Goal: Find specific page/section: Find specific page/section

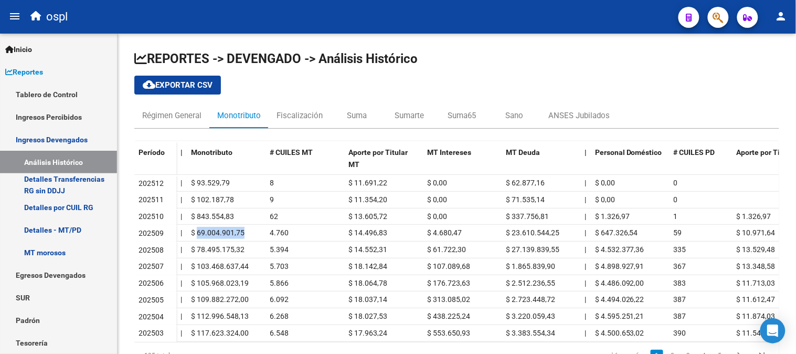
scroll to position [57, 0]
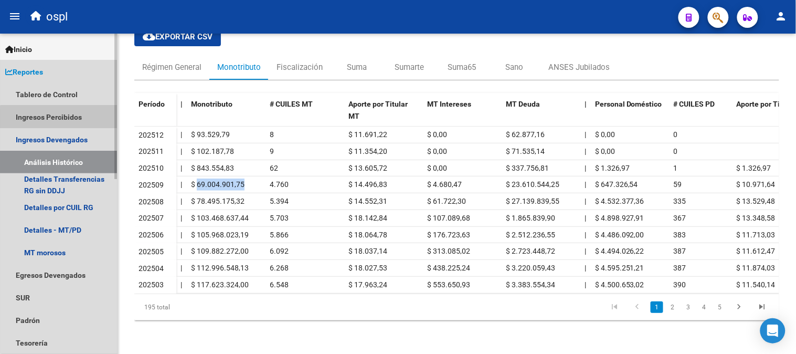
click at [60, 120] on link "Ingresos Percibidos" at bounding box center [58, 117] width 117 height 23
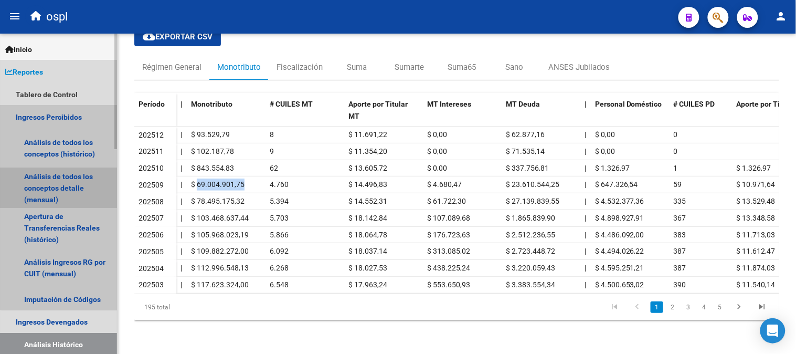
click at [82, 179] on link "Análisis de todos los conceptos detalle (mensual)" at bounding box center [58, 188] width 117 height 40
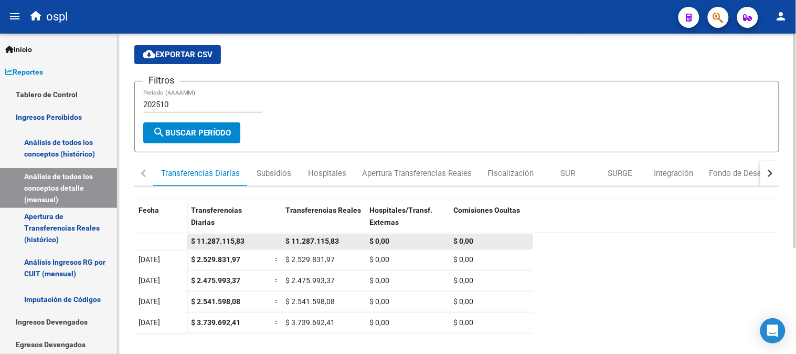
scroll to position [58, 0]
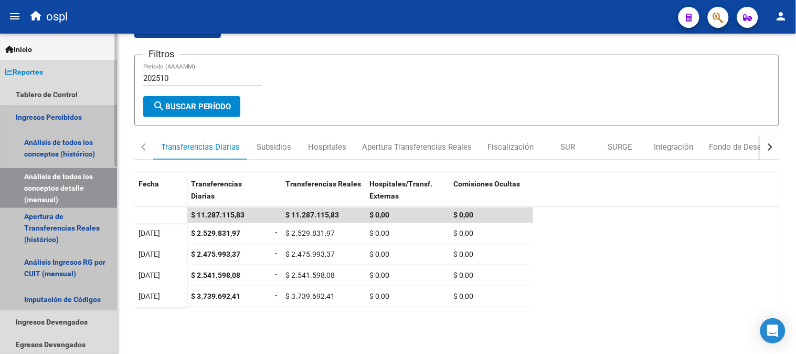
click at [54, 116] on link "Ingresos Percibidos" at bounding box center [58, 117] width 117 height 23
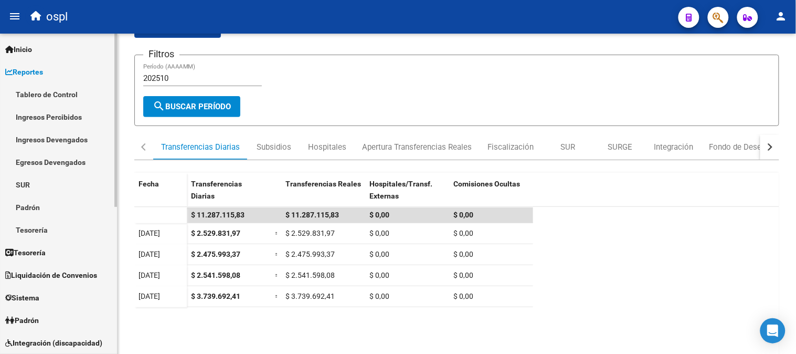
click at [70, 138] on link "Ingresos Devengados" at bounding box center [58, 139] width 117 height 23
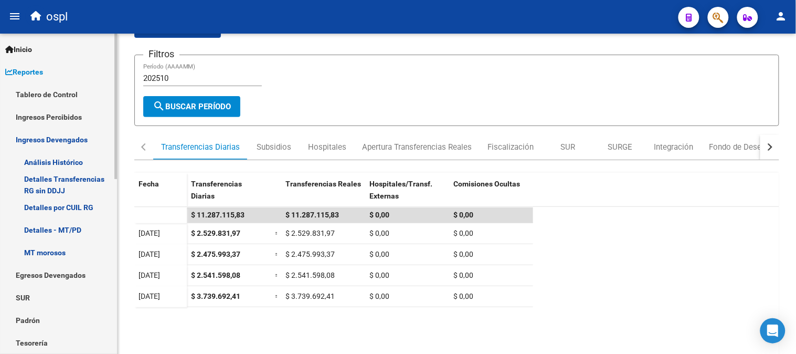
click at [69, 155] on link "Análisis Histórico" at bounding box center [58, 162] width 117 height 23
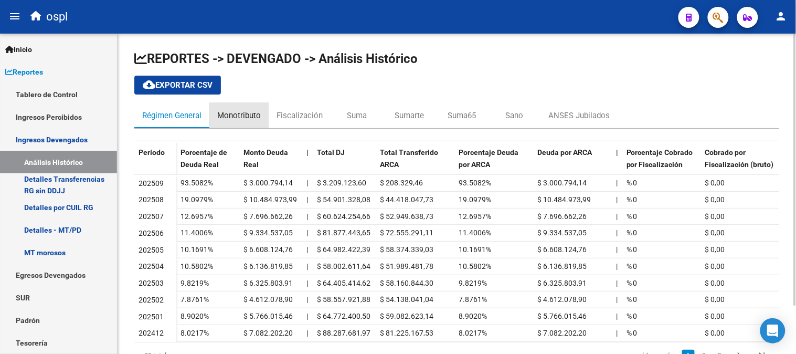
click at [240, 108] on div "Monotributo" at bounding box center [238, 115] width 59 height 25
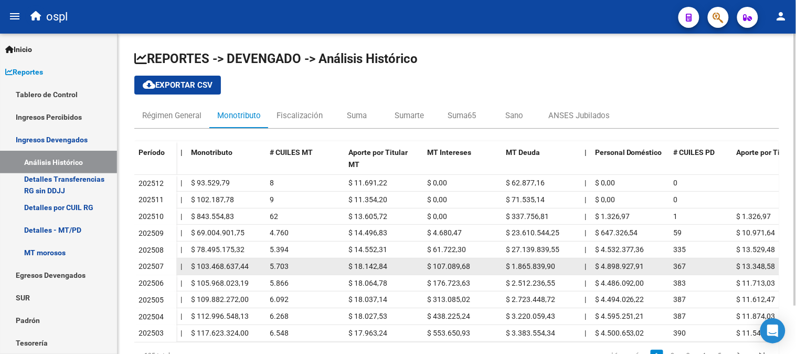
drag, startPoint x: 411, startPoint y: 259, endPoint x: 437, endPoint y: 259, distance: 26.8
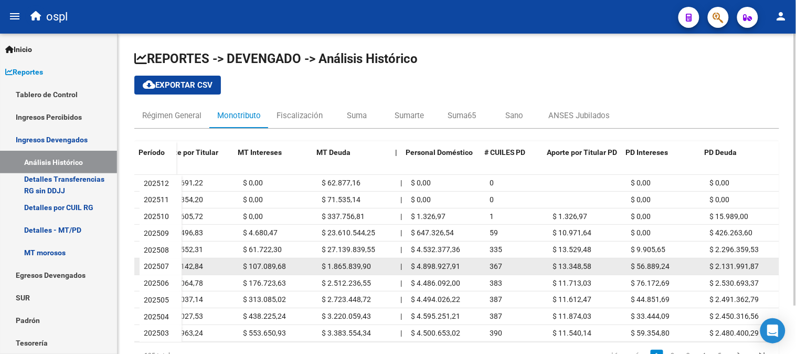
scroll to position [0, 190]
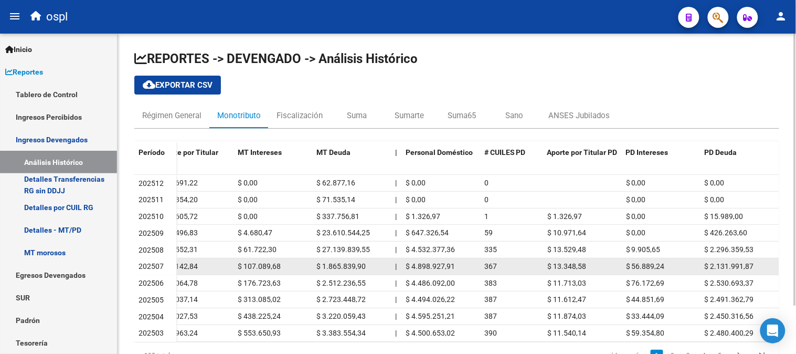
drag, startPoint x: 437, startPoint y: 259, endPoint x: 458, endPoint y: 259, distance: 21.0
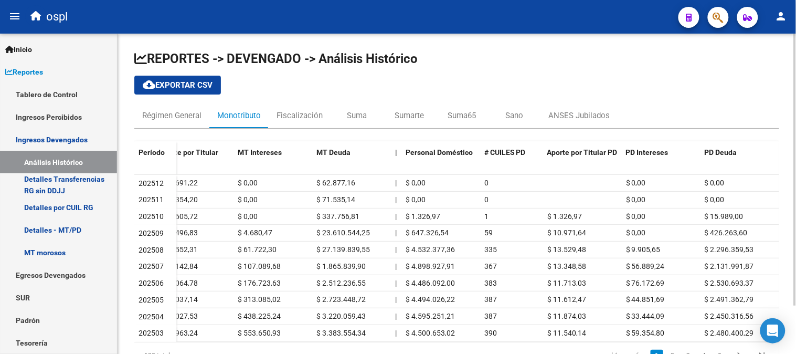
click at [307, 101] on div "REPORTES -> DEVENGADO -> Análisis Histórico cloud_download Exportar CSV Régimen…" at bounding box center [456, 213] width 645 height 327
click at [302, 108] on div "Fiscalización" at bounding box center [300, 115] width 62 height 25
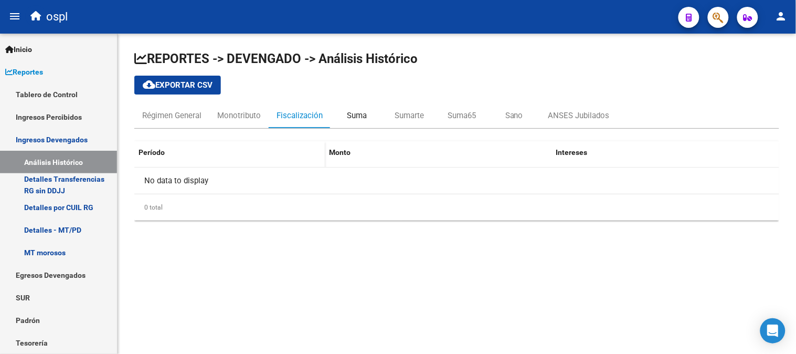
click at [348, 113] on div "Suma" at bounding box center [357, 116] width 20 height 12
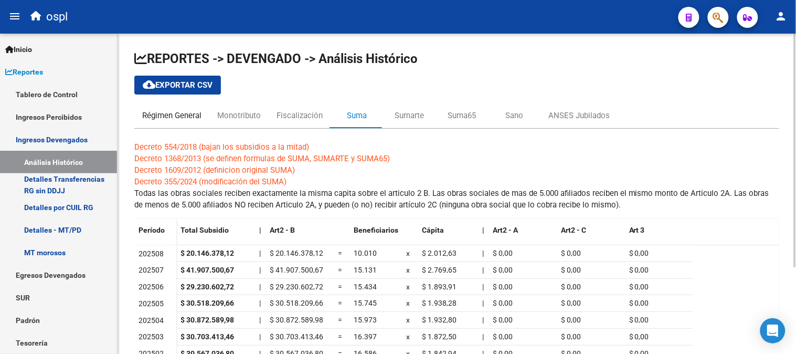
click at [192, 111] on div "Régimen General" at bounding box center [171, 116] width 59 height 12
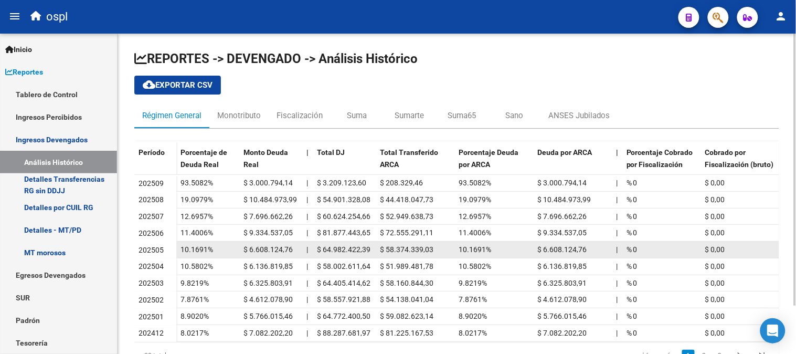
drag, startPoint x: 688, startPoint y: 245, endPoint x: 600, endPoint y: 242, distance: 88.8
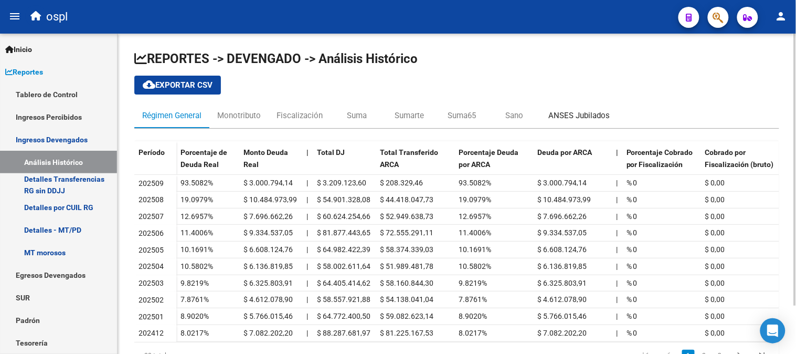
click at [573, 118] on div "ANSES Jubilados" at bounding box center [579, 116] width 61 height 12
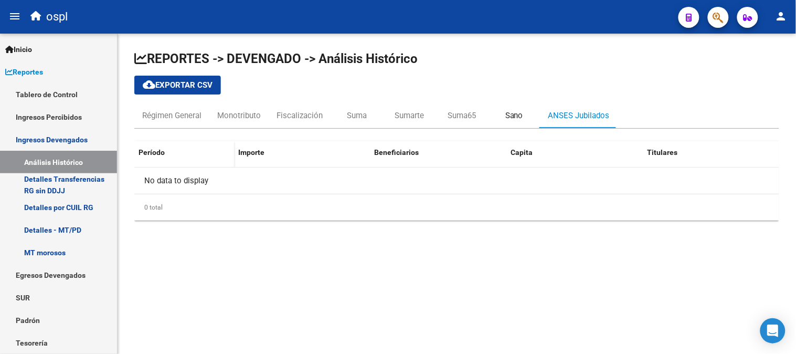
click at [511, 117] on div "Sano" at bounding box center [515, 116] width 18 height 12
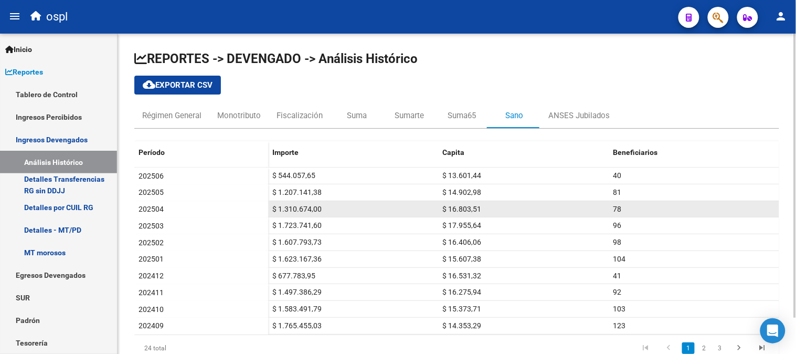
scroll to position [40, 0]
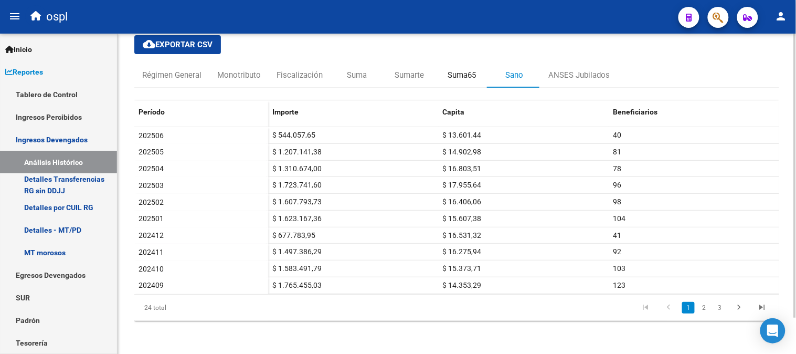
click at [465, 72] on div "Suma65" at bounding box center [462, 75] width 28 height 12
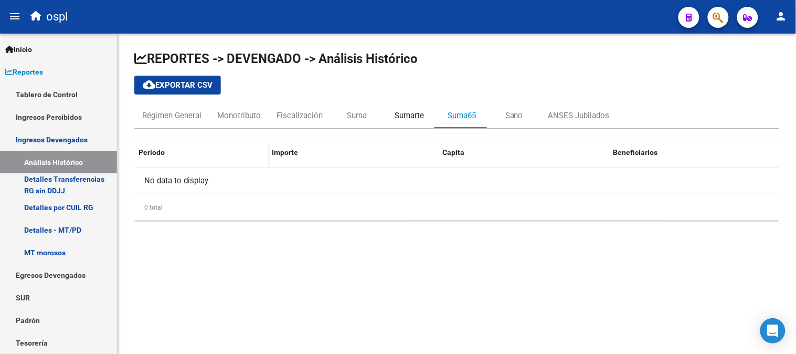
click at [427, 113] on div "Sumarte" at bounding box center [409, 115] width 53 height 25
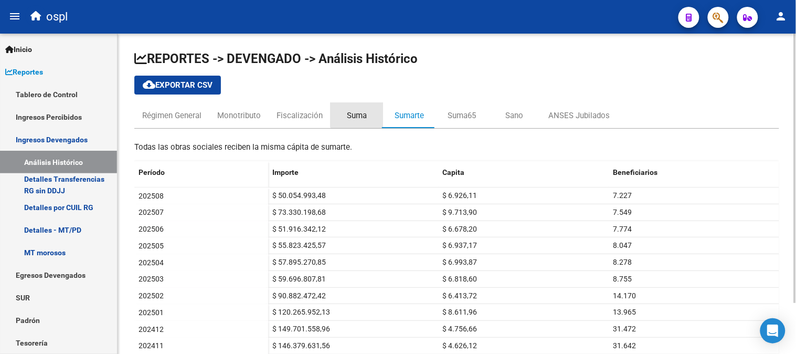
click at [361, 113] on div "Suma" at bounding box center [357, 116] width 20 height 12
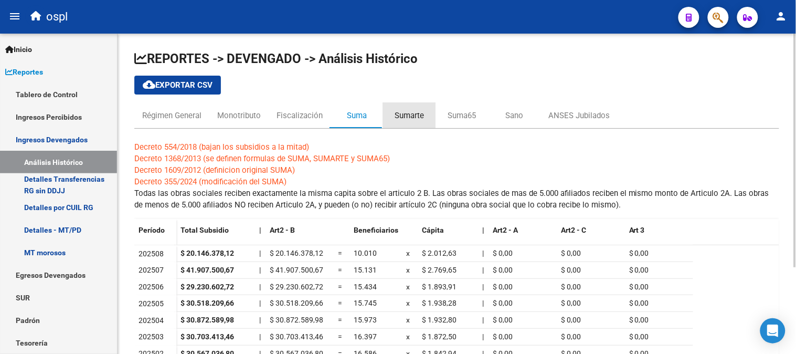
click at [417, 114] on div "Sumarte" at bounding box center [409, 116] width 29 height 12
